Goal: Check status: Check status

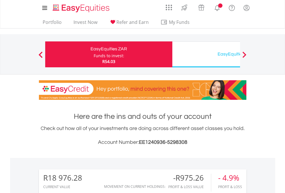
scroll to position [55, 90]
click at [94, 54] on div "Funds to invest:" at bounding box center [109, 56] width 30 height 6
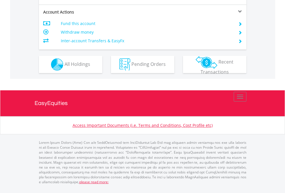
scroll to position [502, 0]
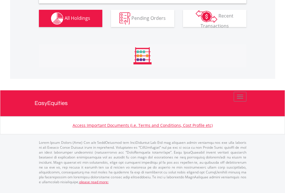
scroll to position [556, 0]
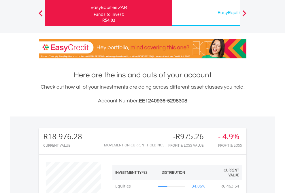
scroll to position [55, 90]
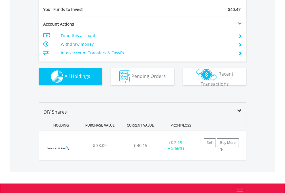
scroll to position [640, 0]
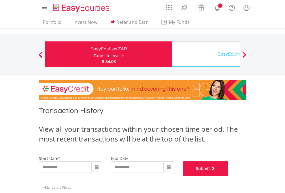
click at [228, 176] on button "Submit" at bounding box center [205, 168] width 45 height 14
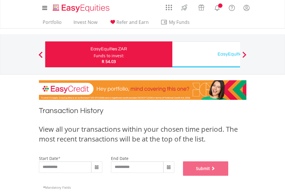
scroll to position [233, 0]
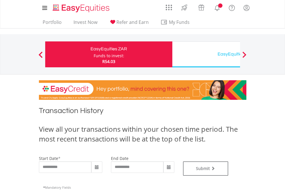
click at [206, 54] on div "EasyEquities USD" at bounding box center [236, 54] width 120 height 8
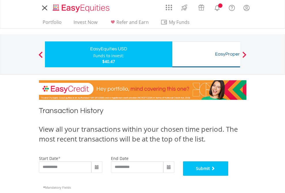
click at [228, 176] on button "Submit" at bounding box center [205, 168] width 45 height 14
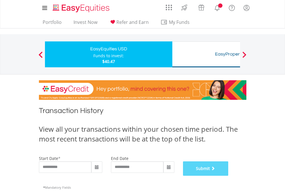
scroll to position [233, 0]
